Goal: Transaction & Acquisition: Purchase product/service

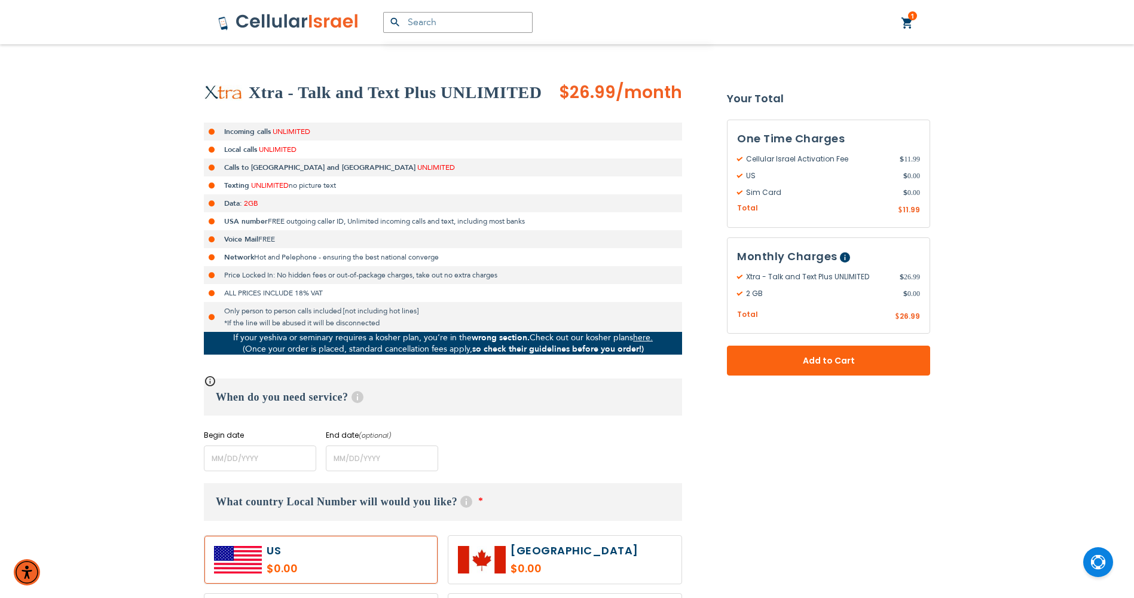
scroll to position [239, 0]
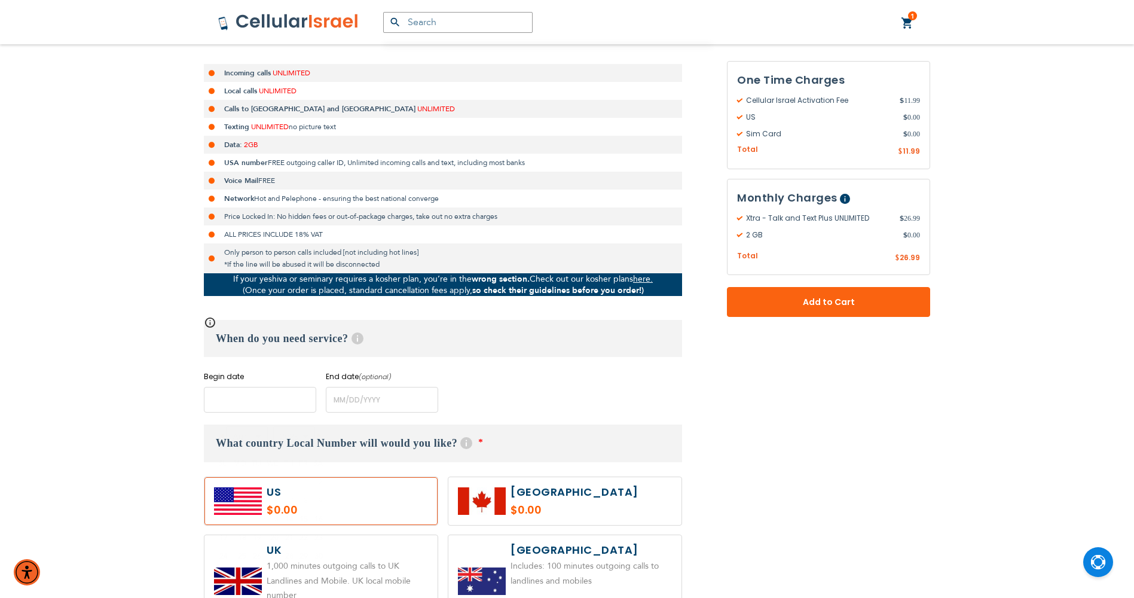
click at [279, 390] on input "name" at bounding box center [260, 400] width 112 height 26
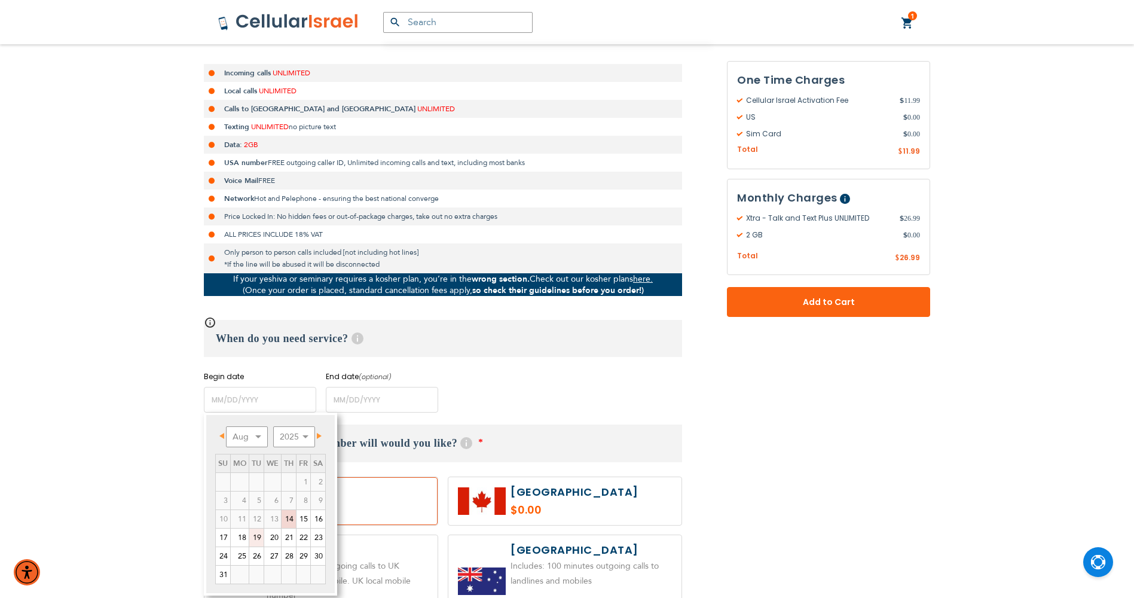
click at [252, 534] on link "19" at bounding box center [256, 537] width 14 height 18
type input "[DATE]"
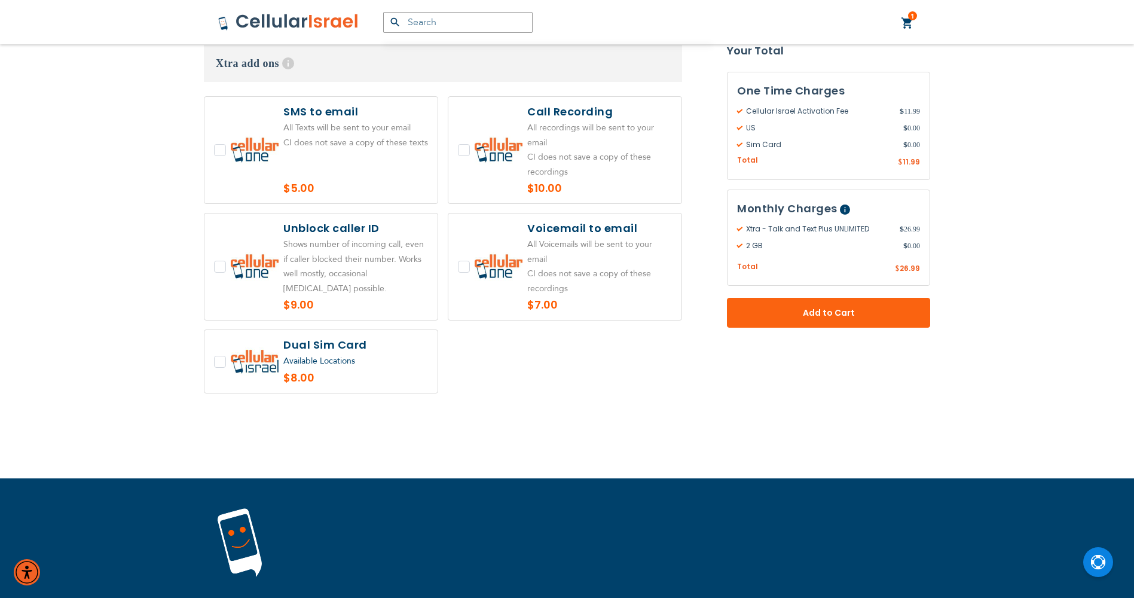
scroll to position [2391, 0]
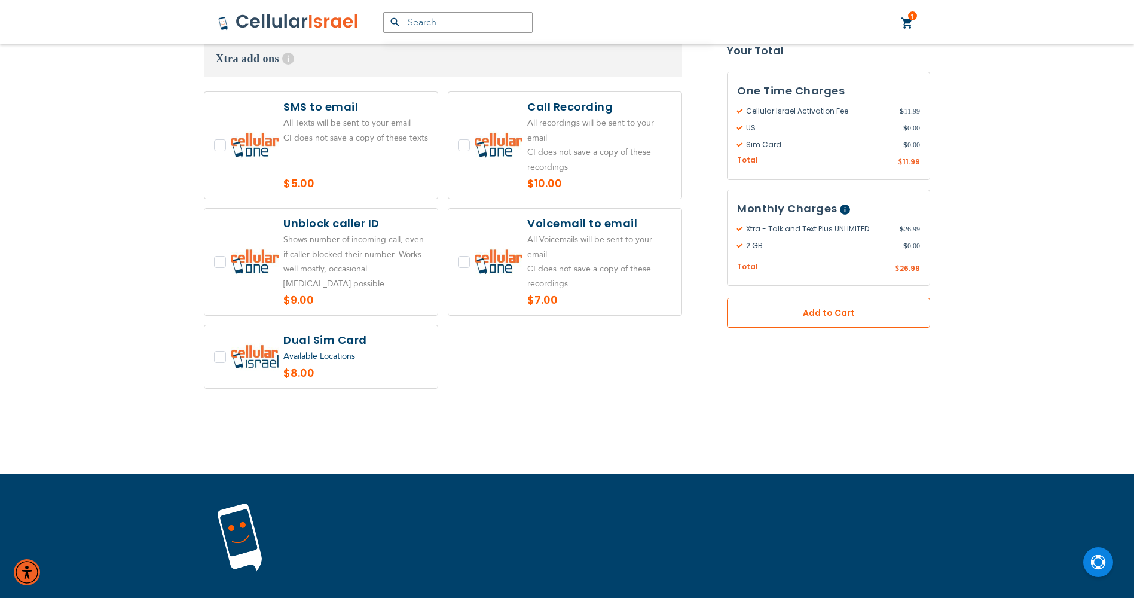
click at [780, 316] on span "Add to Cart" at bounding box center [828, 313] width 124 height 13
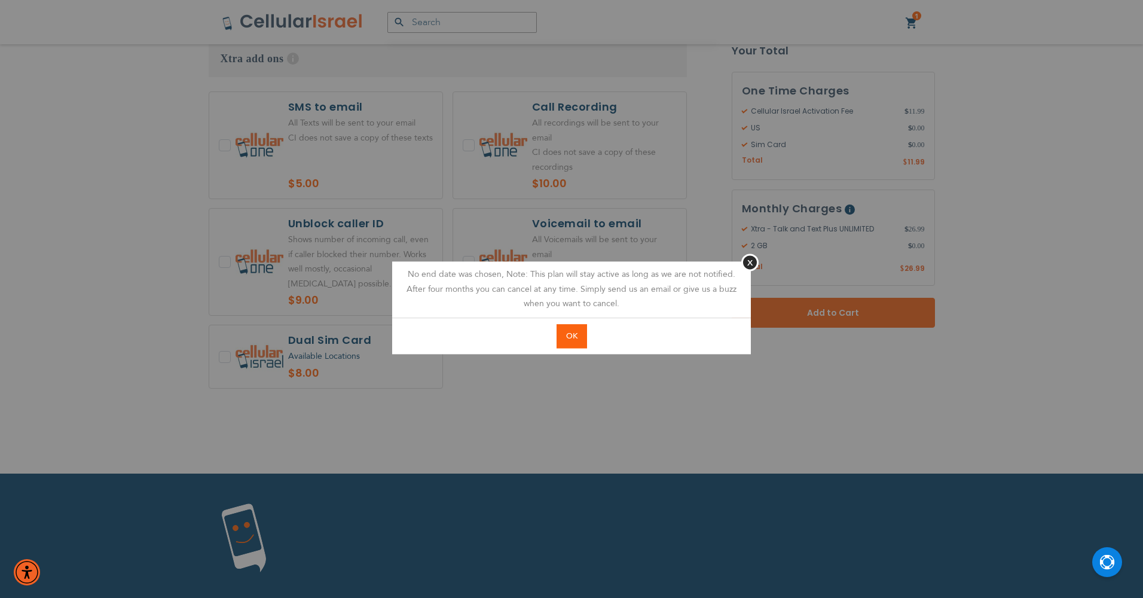
click at [571, 340] on span "OK" at bounding box center [571, 336] width 11 height 11
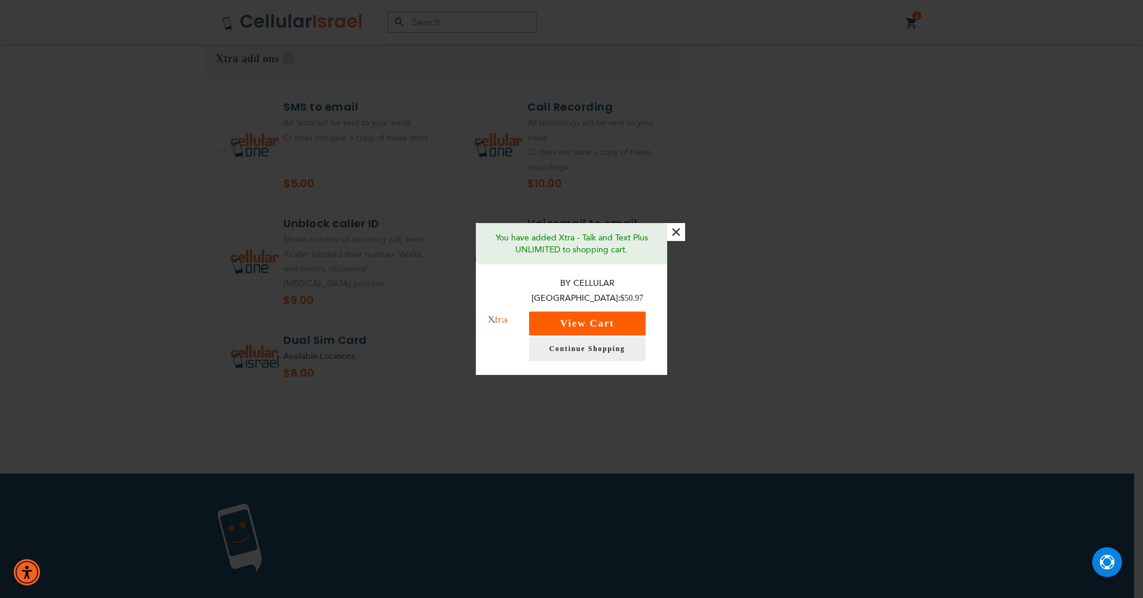
click at [617, 318] on button "View Cart" at bounding box center [587, 323] width 117 height 24
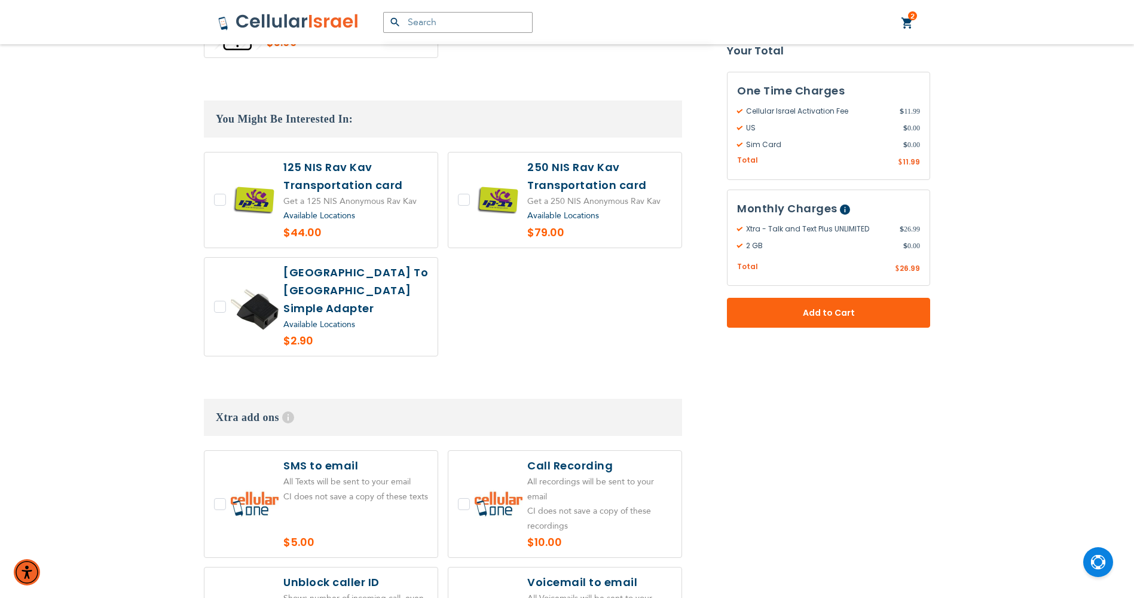
scroll to position [2032, 0]
